Goal: Task Accomplishment & Management: Manage account settings

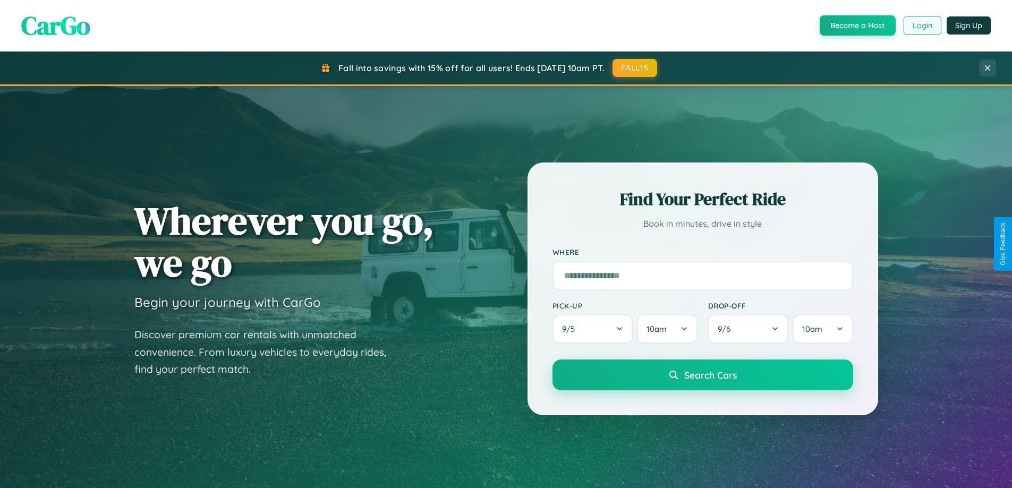
click at [921, 25] on button "Login" at bounding box center [922, 25] width 38 height 19
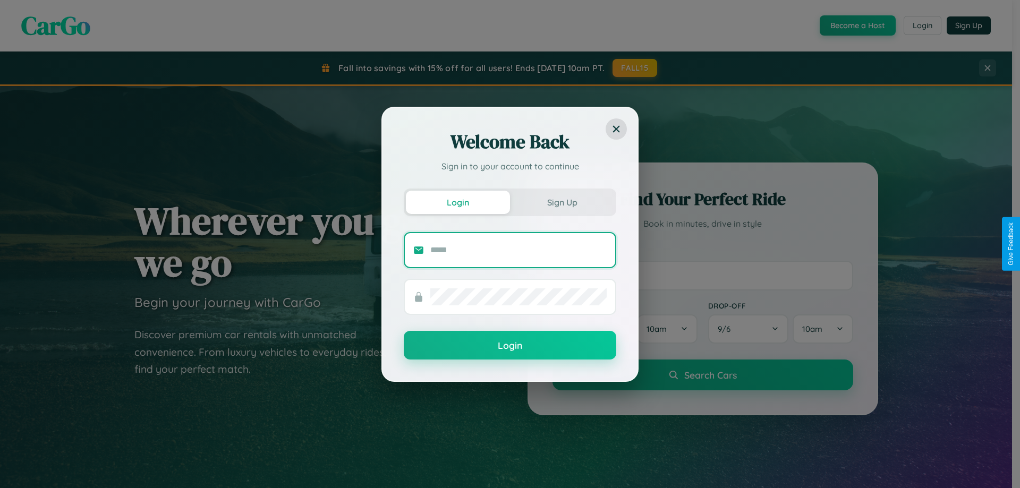
click at [518, 250] on input "text" at bounding box center [518, 250] width 176 height 17
type input "**********"
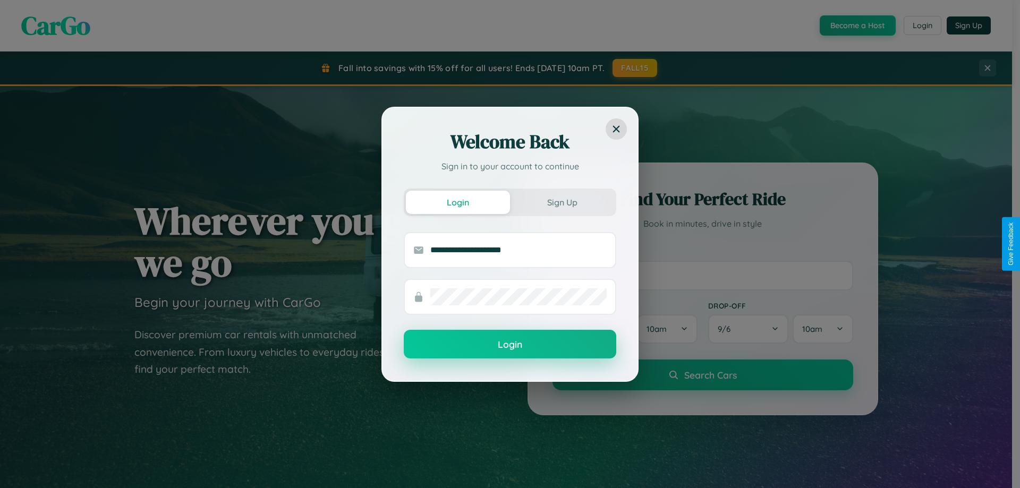
click at [510, 345] on button "Login" at bounding box center [510, 344] width 212 height 29
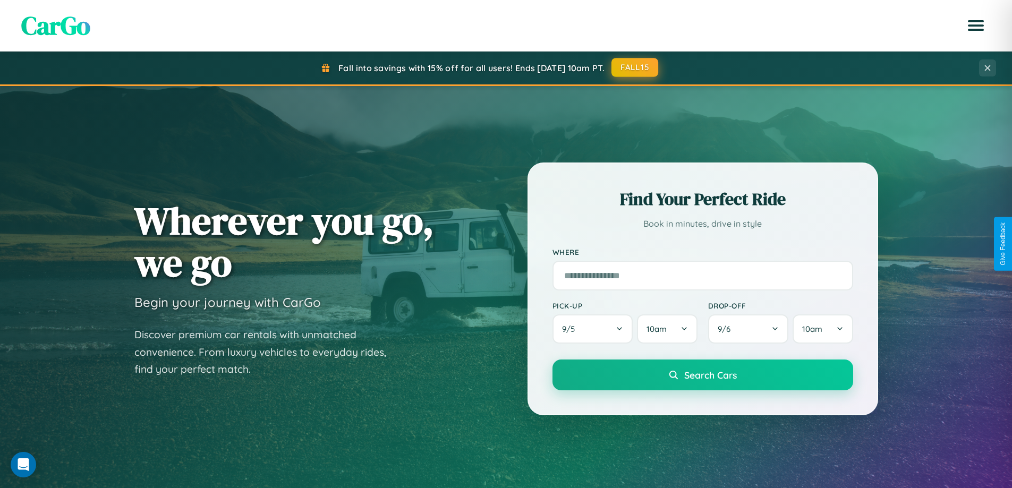
click at [635, 67] on button "FALL15" at bounding box center [634, 67] width 47 height 19
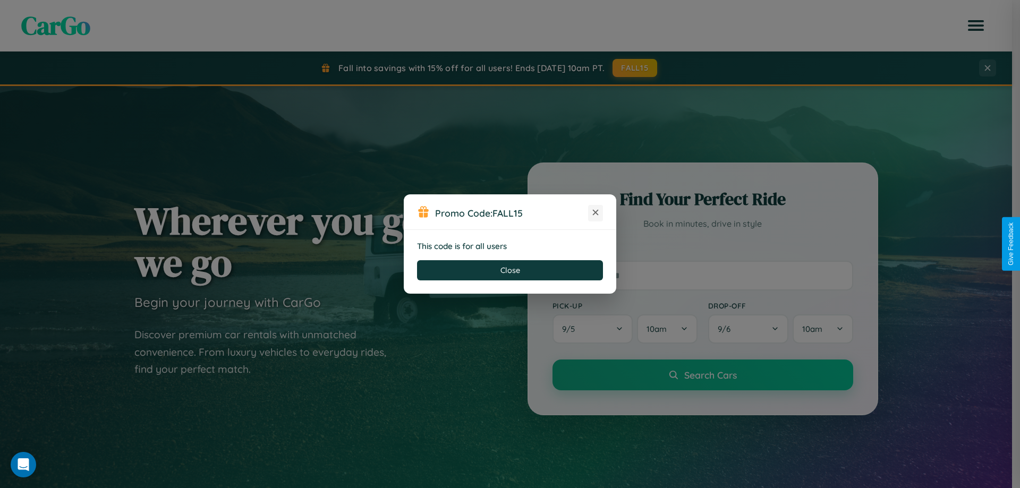
click at [595, 213] on icon at bounding box center [595, 212] width 11 height 11
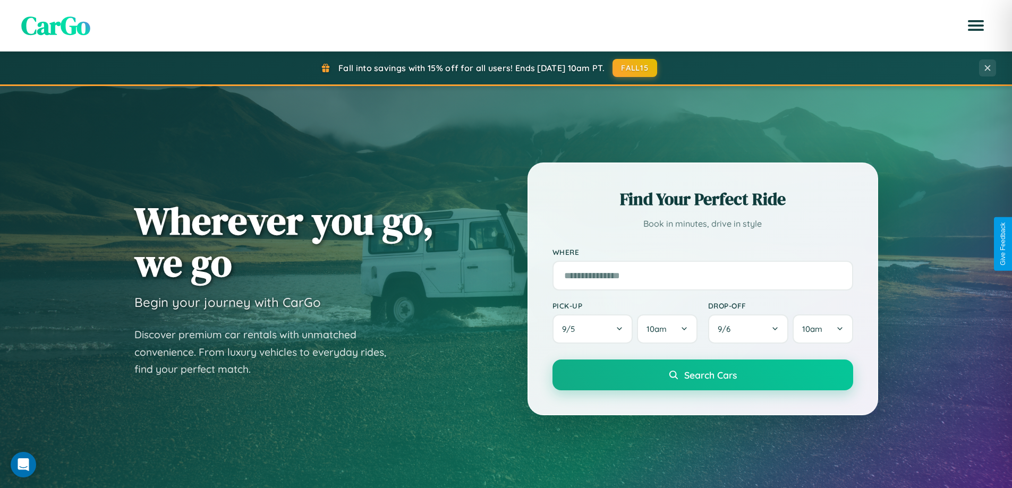
scroll to position [458, 0]
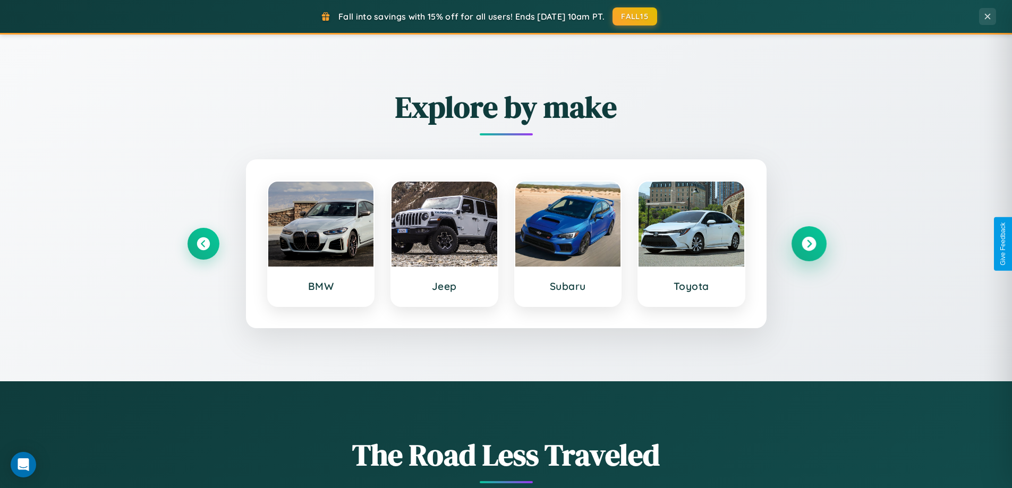
click at [808, 244] on icon at bounding box center [808, 244] width 14 height 14
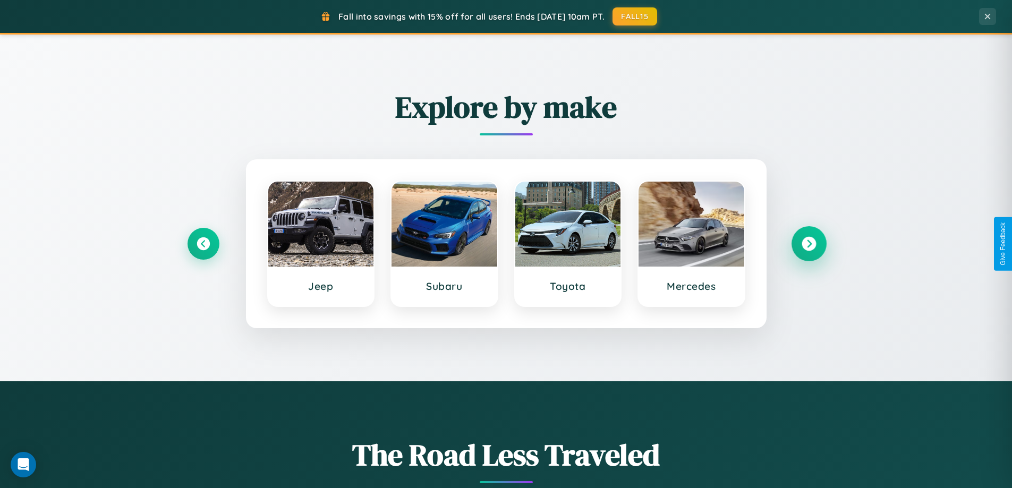
click at [808, 244] on icon at bounding box center [808, 244] width 14 height 14
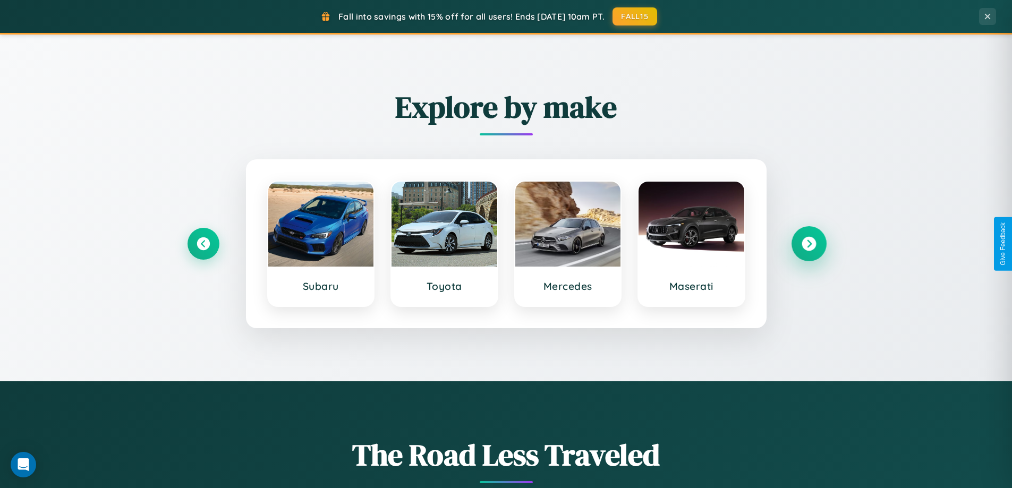
click at [808, 244] on icon at bounding box center [808, 244] width 14 height 14
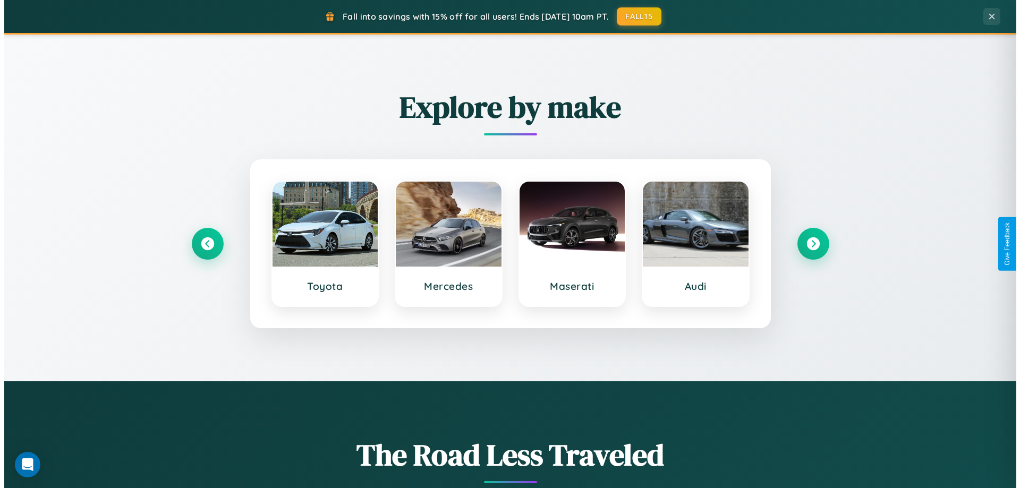
scroll to position [0, 0]
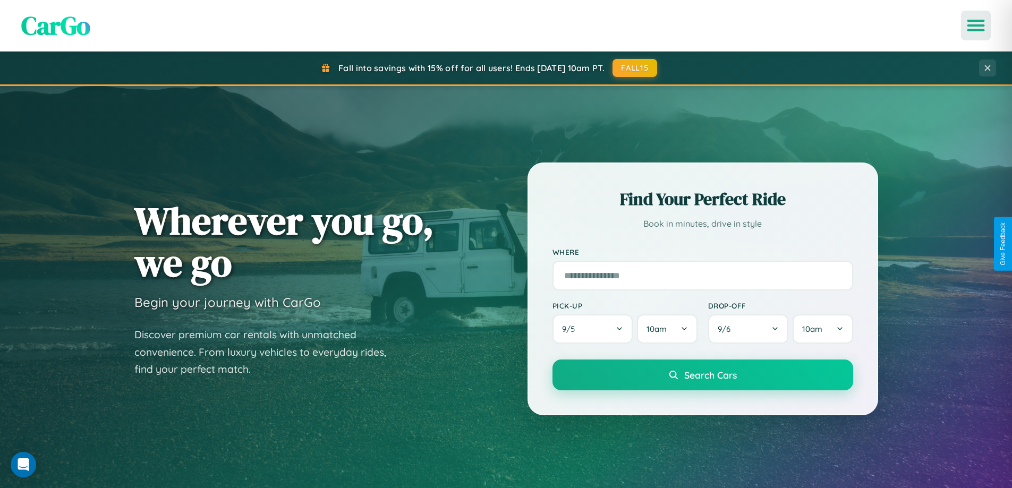
click at [976, 25] on icon "Open menu" at bounding box center [975, 26] width 15 height 10
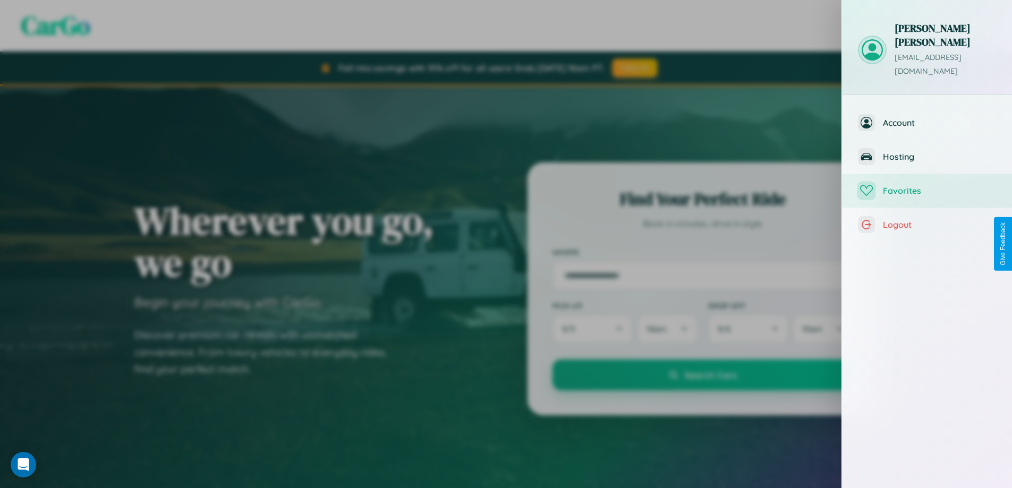
click at [927, 185] on span "Favorites" at bounding box center [939, 190] width 113 height 11
